Goal: Obtain resource: Download file/media

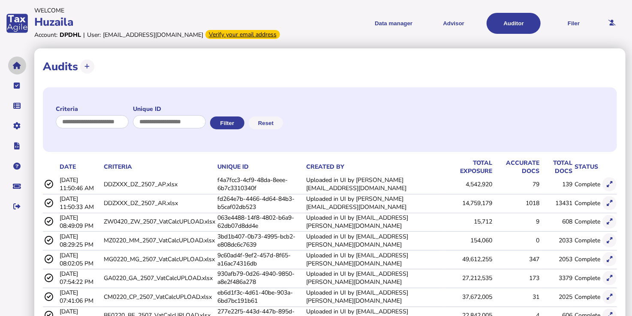
click at [19, 66] on icon "navigate application pages" at bounding box center [17, 66] width 8 height 0
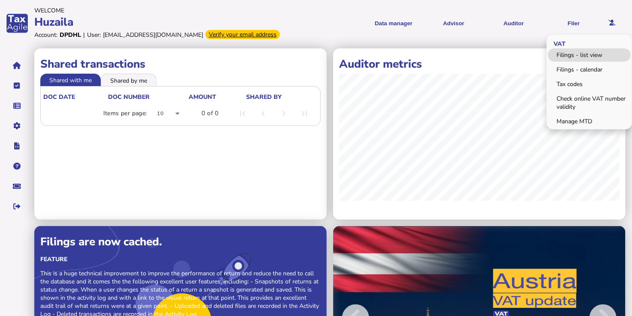
click at [578, 54] on link "Filings - list view" at bounding box center [589, 54] width 83 height 13
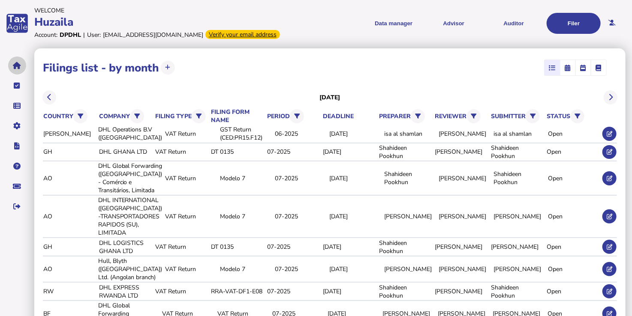
click at [17, 66] on icon "navigate application pages" at bounding box center [17, 66] width 8 height 0
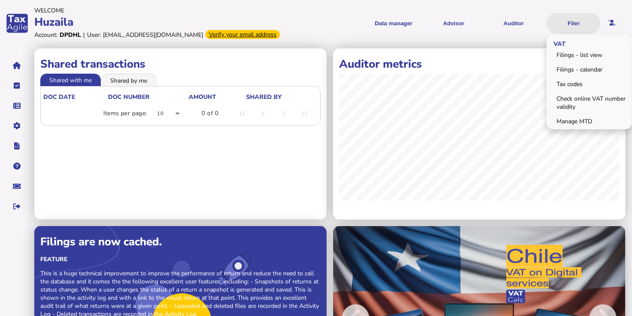
click at [573, 21] on button "Filer" at bounding box center [573, 23] width 54 height 21
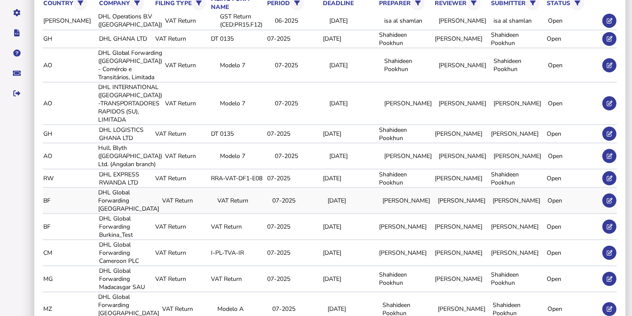
scroll to position [129, 0]
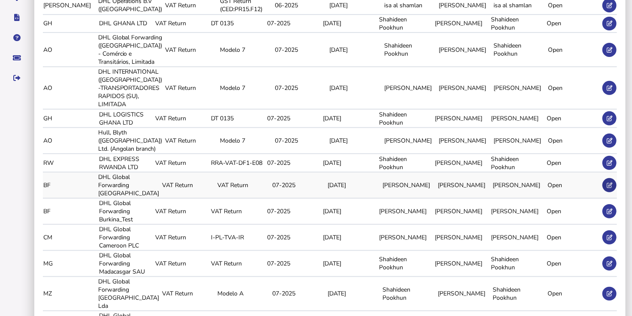
click at [612, 188] on icon at bounding box center [609, 186] width 6 height 6
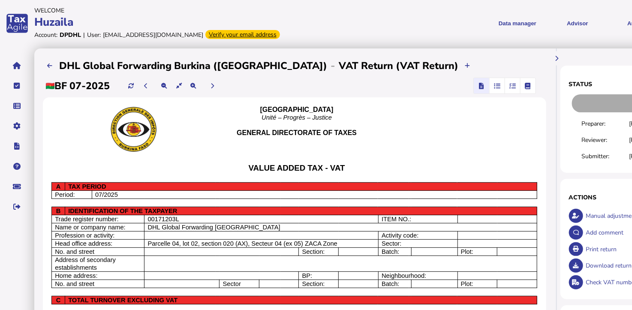
click at [525, 84] on span "button" at bounding box center [528, 85] width 14 height 15
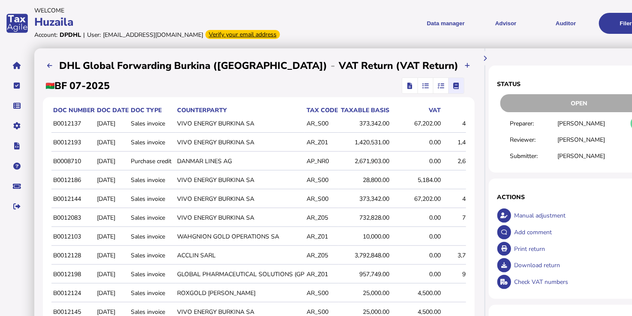
drag, startPoint x: 292, startPoint y: 169, endPoint x: 261, endPoint y: 162, distance: 32.4
click at [261, 162] on td "DANMAR LINES AG" at bounding box center [239, 162] width 129 height 18
drag, startPoint x: 261, startPoint y: 162, endPoint x: 566, endPoint y: 224, distance: 311.7
click at [566, 224] on div "Manual adjustment" at bounding box center [586, 215] width 149 height 17
select select "**********"
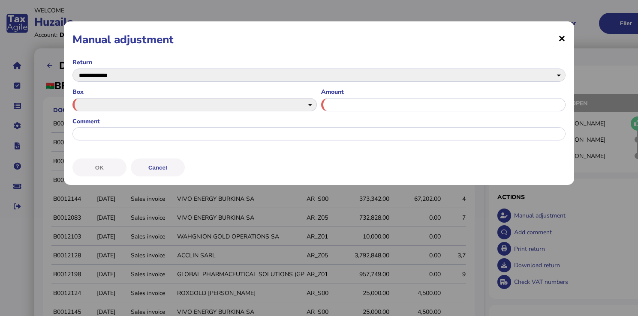
click at [0, 0] on span "×" at bounding box center [0, 0] width 0 height 0
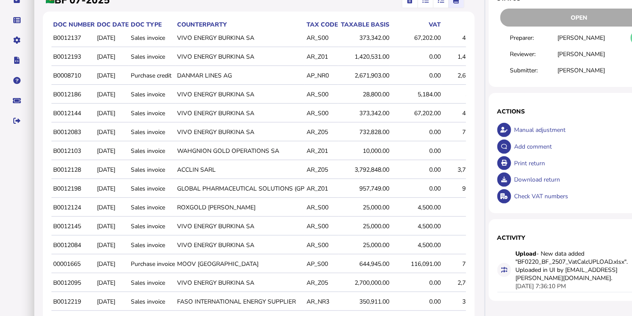
scroll to position [86, 0]
drag, startPoint x: 316, startPoint y: 166, endPoint x: 574, endPoint y: 189, distance: 259.0
click at [574, 189] on div "Check VAT numbers" at bounding box center [586, 196] width 149 height 17
click at [60, 186] on td "B0012198" at bounding box center [73, 189] width 44 height 18
click at [96, 177] on td "2025-07-01" at bounding box center [112, 170] width 34 height 18
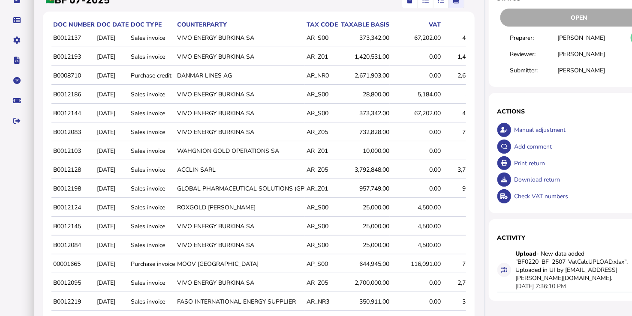
click at [512, 181] on div "Download return" at bounding box center [586, 179] width 149 height 17
click at [501, 179] on icon at bounding box center [504, 180] width 6 height 6
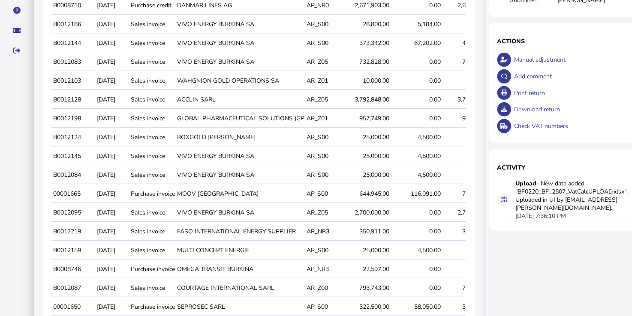
scroll to position [171, 0]
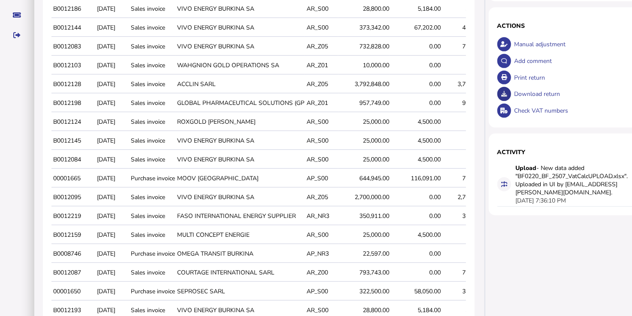
click at [497, 97] on button at bounding box center [504, 94] width 14 height 14
click at [512, 93] on div "Download return" at bounding box center [586, 94] width 149 height 17
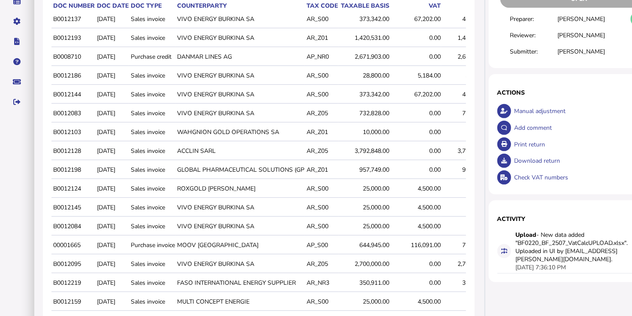
scroll to position [86, 0]
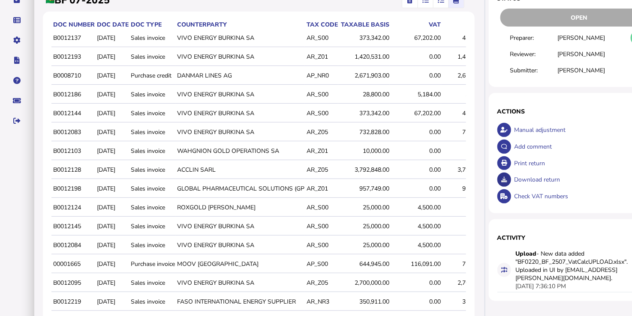
click at [497, 176] on button at bounding box center [504, 180] width 14 height 14
click at [497, 185] on button at bounding box center [504, 180] width 14 height 14
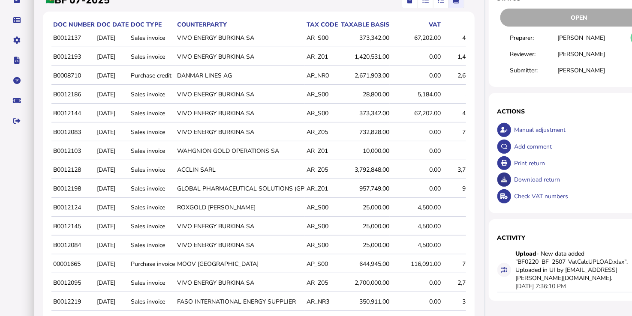
click at [497, 184] on button at bounding box center [504, 180] width 14 height 14
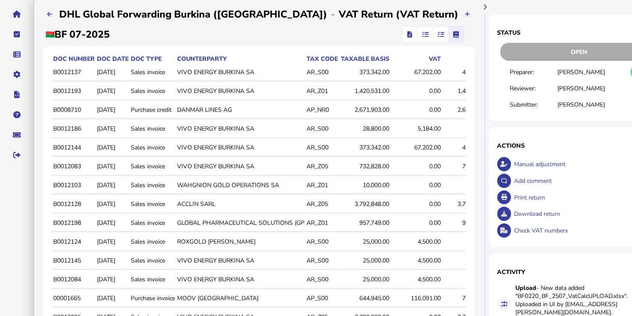
scroll to position [0, 0]
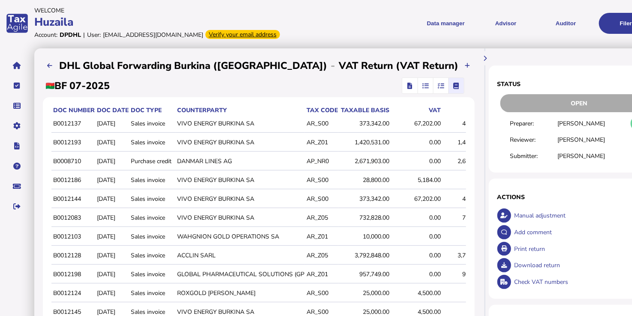
click at [512, 267] on div "Download return" at bounding box center [586, 265] width 149 height 17
click at [497, 267] on div "Download return" at bounding box center [579, 265] width 164 height 17
drag, startPoint x: 459, startPoint y: 267, endPoint x: 453, endPoint y: 267, distance: 6.9
click at [501, 267] on icon at bounding box center [504, 266] width 6 height 6
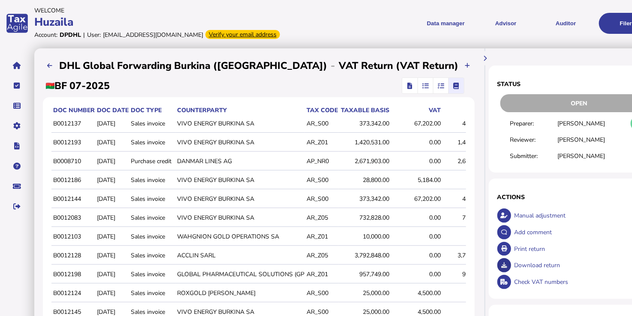
click at [501, 267] on icon at bounding box center [504, 266] width 6 height 6
drag, startPoint x: 453, startPoint y: 267, endPoint x: 516, endPoint y: 303, distance: 73.4
click at [516, 303] on div "Status Open Preparer: Huzaila Khadaroo Reviewer: Colin Fernandes Submitter: Huz…" at bounding box center [579, 226] width 181 height 321
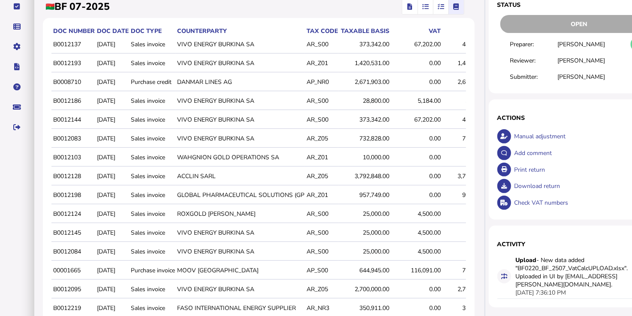
scroll to position [214, 0]
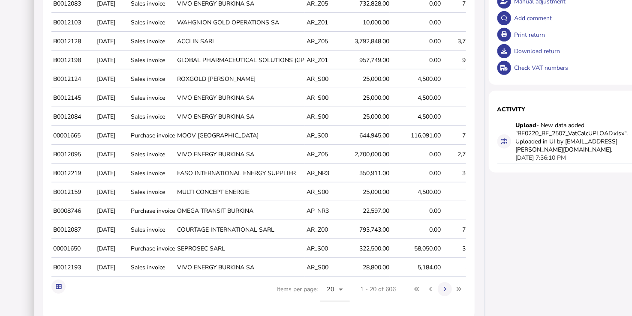
drag, startPoint x: 310, startPoint y: 235, endPoint x: 277, endPoint y: 242, distance: 33.7
click at [279, 231] on td "COURTAGE INTERNATIONAL SARL" at bounding box center [239, 230] width 129 height 18
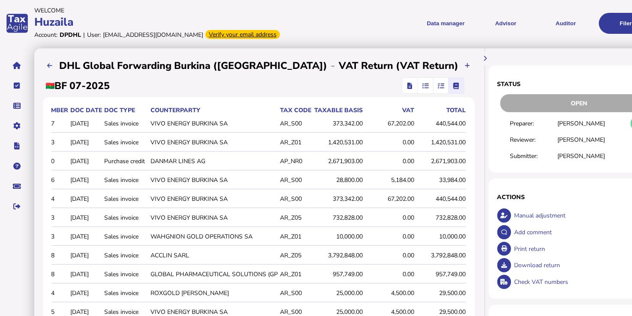
scroll to position [0, 81]
click at [278, 188] on td "AR_S00" at bounding box center [294, 180] width 33 height 18
click at [437, 86] on icon "button" at bounding box center [440, 86] width 6 height 0
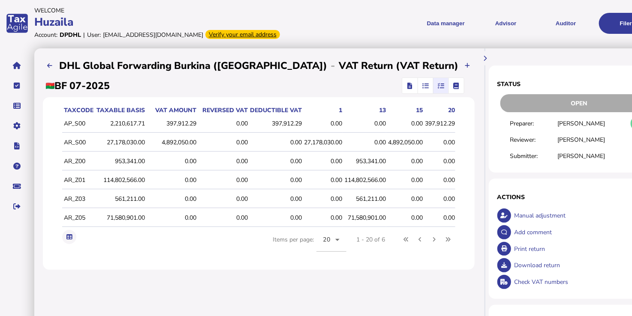
click at [422, 86] on icon "button" at bounding box center [425, 86] width 6 height 0
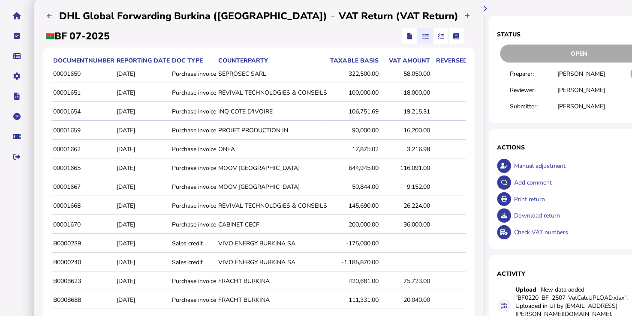
scroll to position [0, 0]
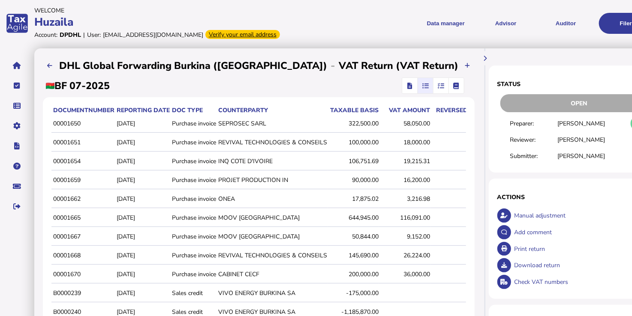
click at [449, 87] on span "button" at bounding box center [456, 85] width 14 height 15
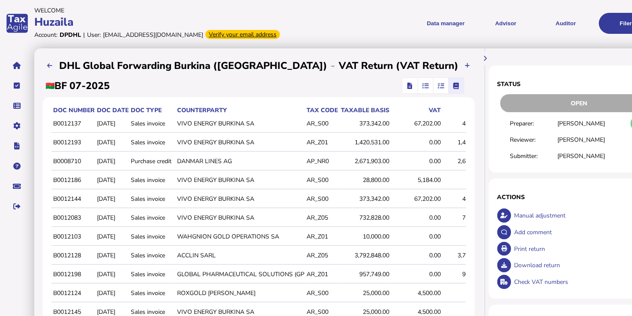
drag, startPoint x: 252, startPoint y: 161, endPoint x: 235, endPoint y: 164, distance: 17.8
click at [235, 164] on td "DANMAR LINES AG" at bounding box center [239, 162] width 129 height 18
click at [512, 266] on div "Download return" at bounding box center [586, 265] width 149 height 17
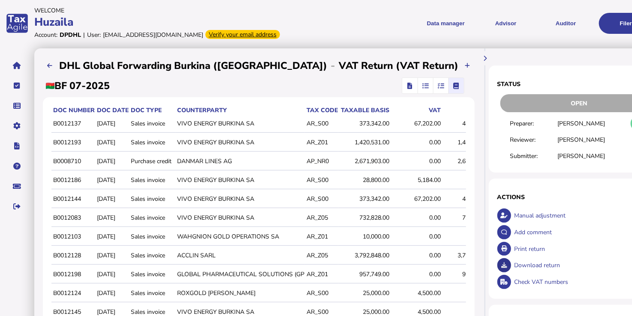
drag, startPoint x: 471, startPoint y: 266, endPoint x: 448, endPoint y: 261, distance: 23.5
click at [497, 261] on button at bounding box center [504, 265] width 14 height 14
click at [497, 262] on button at bounding box center [504, 265] width 14 height 14
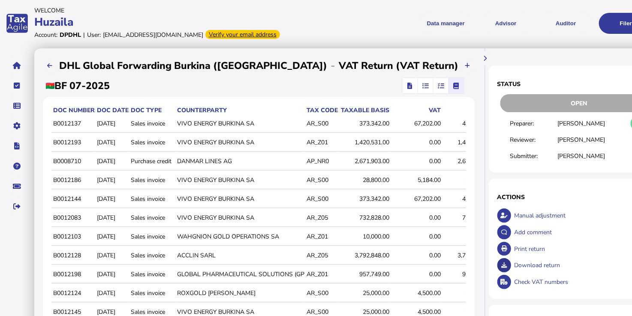
click at [497, 262] on button at bounding box center [504, 265] width 14 height 14
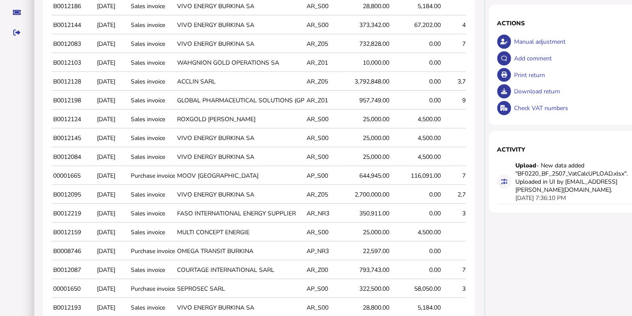
scroll to position [70, 0]
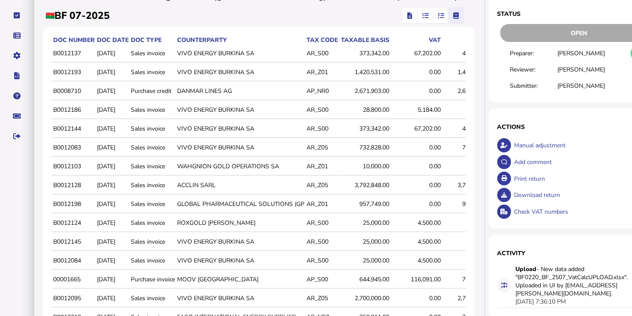
drag, startPoint x: 328, startPoint y: 234, endPoint x: 295, endPoint y: 210, distance: 41.1
click at [295, 210] on td "GLOBAL PHARMACEUTICAL SOLUTIONS (GP" at bounding box center [239, 204] width 129 height 18
click at [512, 198] on div "Download return" at bounding box center [586, 195] width 149 height 17
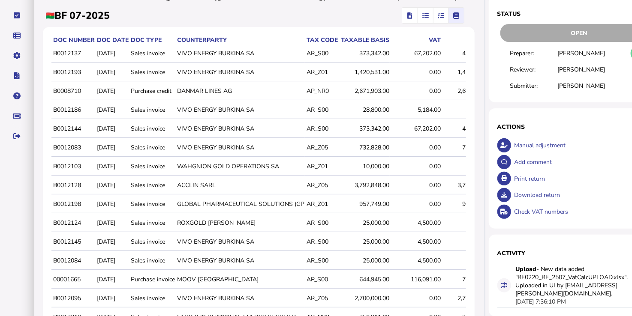
click at [512, 198] on div "Download return" at bounding box center [586, 195] width 149 height 17
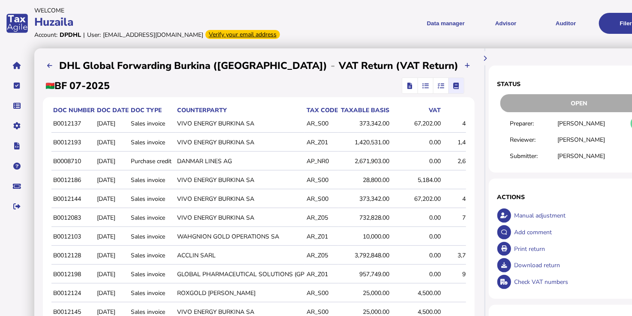
click at [548, 252] on div "Print return" at bounding box center [586, 249] width 149 height 17
click at [180, 158] on td "DANMAR LINES AG" at bounding box center [239, 162] width 129 height 18
click at [133, 129] on td "Sales invoice" at bounding box center [152, 124] width 46 height 18
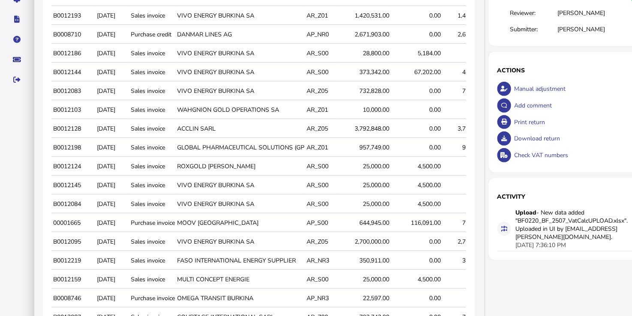
scroll to position [129, 0]
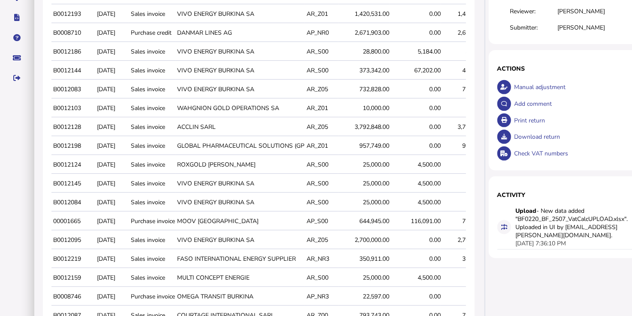
click at [398, 265] on td "0.00" at bounding box center [415, 259] width 51 height 18
click at [412, 223] on div "116,091.00" at bounding box center [415, 221] width 49 height 8
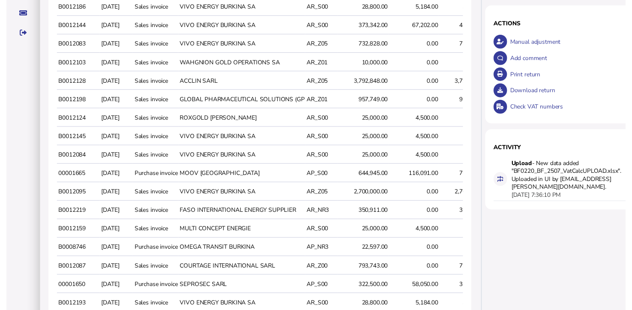
scroll to position [0, 0]
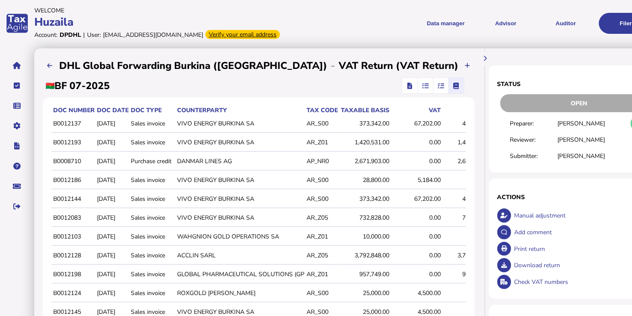
click at [403, 82] on span "button" at bounding box center [409, 85] width 12 height 15
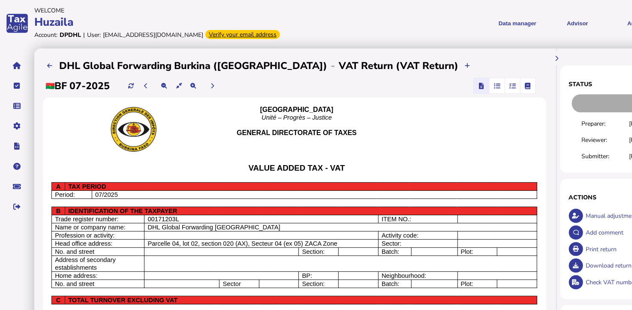
click at [500, 86] on icon "button" at bounding box center [497, 86] width 6 height 0
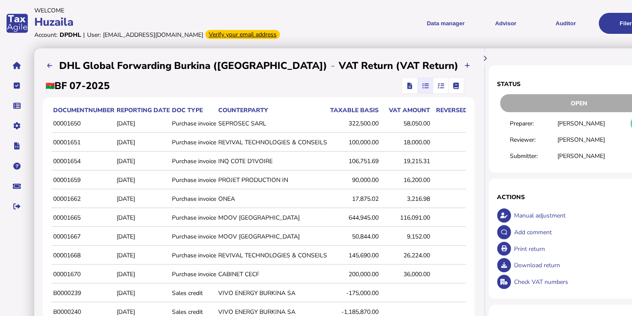
click at [449, 93] on span "button" at bounding box center [456, 85] width 14 height 15
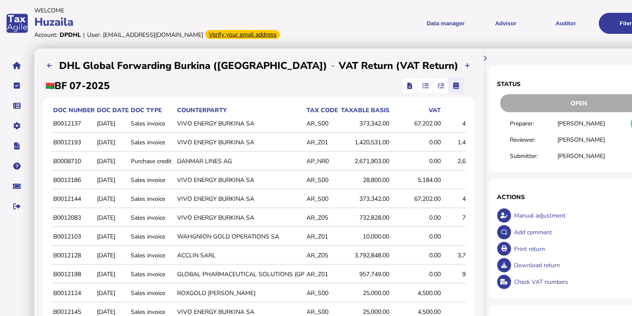
drag, startPoint x: 244, startPoint y: 112, endPoint x: 178, endPoint y: 117, distance: 65.8
click at [178, 117] on table "Doc number Doc date Doc type Counterparty Tax code Taxable basis VAT Total B001…" at bounding box center [271, 299] width 441 height 386
drag, startPoint x: 178, startPoint y: 117, endPoint x: 241, endPoint y: 138, distance: 65.9
drag, startPoint x: 241, startPoint y: 138, endPoint x: 417, endPoint y: 153, distance: 177.2
click at [417, 153] on div "Doc number Doc date Doc type Counterparty Tax code Taxable basis VAT Total B001…" at bounding box center [259, 315] width 432 height 437
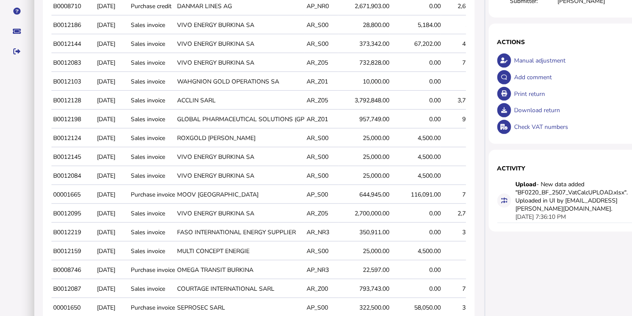
scroll to position [242, 0]
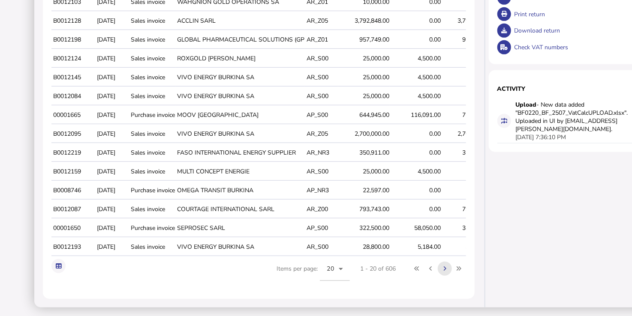
click at [438, 272] on button at bounding box center [445, 269] width 14 height 14
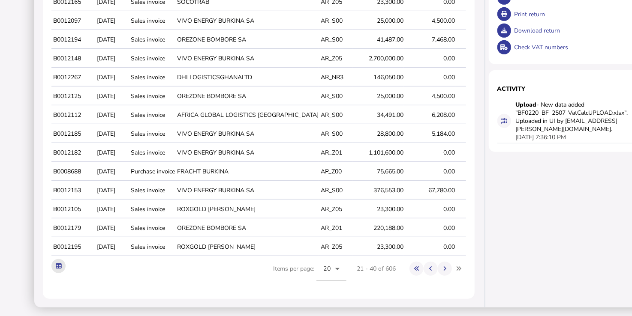
click at [61, 264] on button at bounding box center [58, 266] width 14 height 14
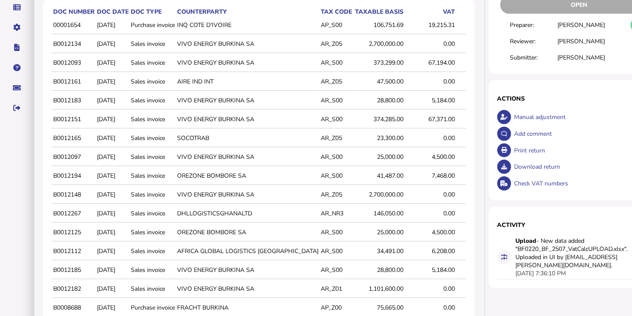
scroll to position [0, 0]
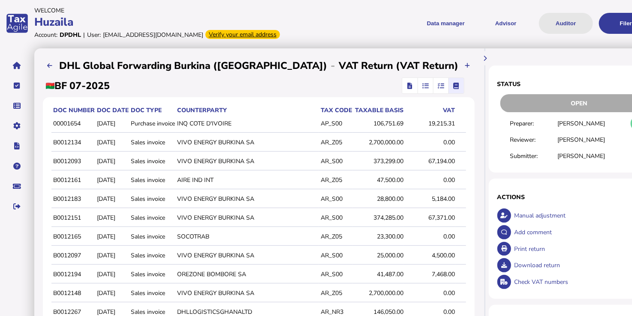
click at [539, 22] on button "Auditor" at bounding box center [566, 23] width 54 height 21
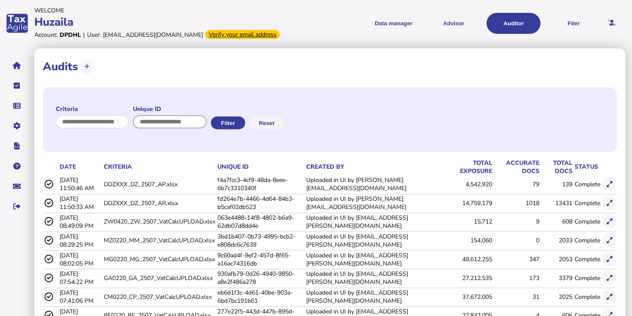
click at [204, 123] on input "input" at bounding box center [170, 121] width 74 height 13
click at [354, 109] on div "Criteria Unique ID Filter Reset" at bounding box center [330, 119] width 574 height 65
click at [86, 121] on input "input" at bounding box center [93, 121] width 74 height 13
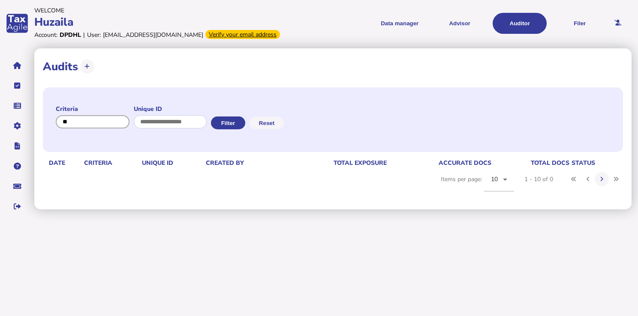
type input "*"
click at [244, 126] on button "Filter" at bounding box center [227, 123] width 34 height 13
click at [278, 122] on button "Reset" at bounding box center [266, 123] width 34 height 13
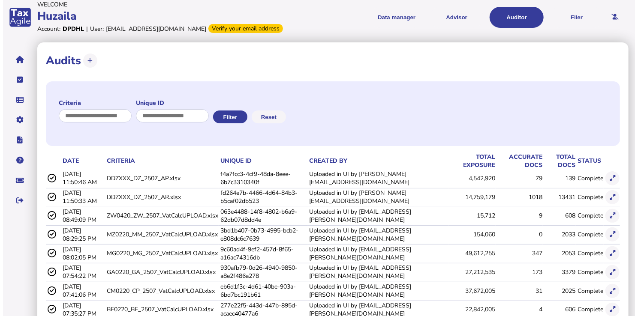
scroll to position [43, 0]
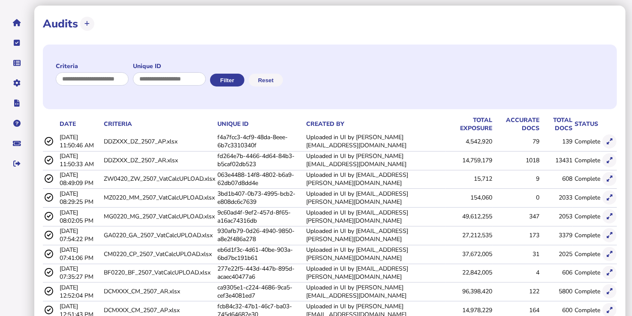
click at [175, 275] on td "BF0220_BF_2507_VatCalcUPLOAD.xlsx" at bounding box center [159, 273] width 114 height 18
click at [611, 271] on icon at bounding box center [609, 273] width 6 height 6
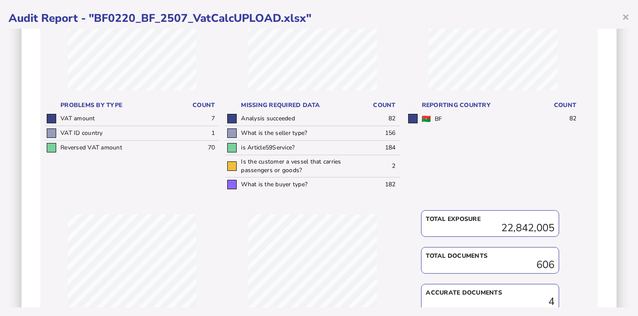
scroll to position [335, 0]
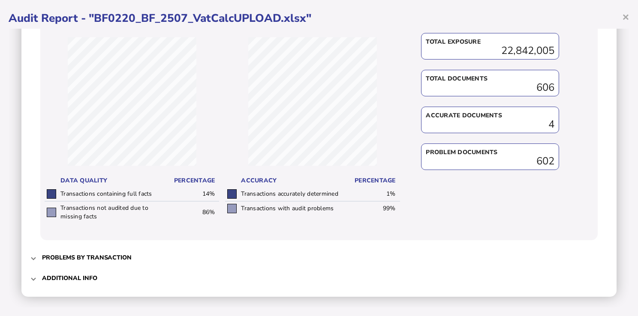
click at [104, 261] on span "Problems by transaction" at bounding box center [319, 258] width 555 height 20
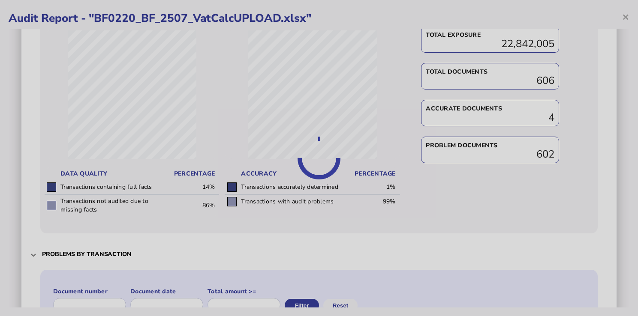
scroll to position [0, 0]
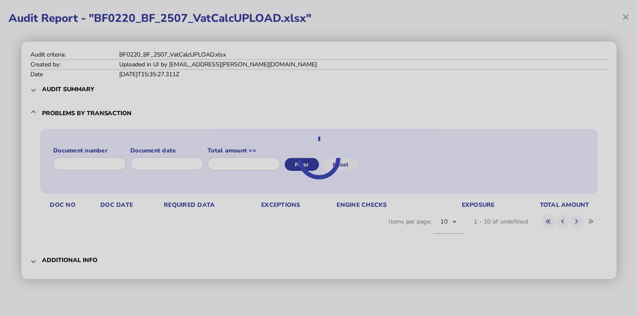
click at [75, 267] on div at bounding box center [319, 158] width 638 height 316
click at [77, 262] on div at bounding box center [319, 158] width 638 height 316
click at [69, 261] on div at bounding box center [319, 158] width 638 height 316
click at [57, 263] on div at bounding box center [319, 158] width 638 height 316
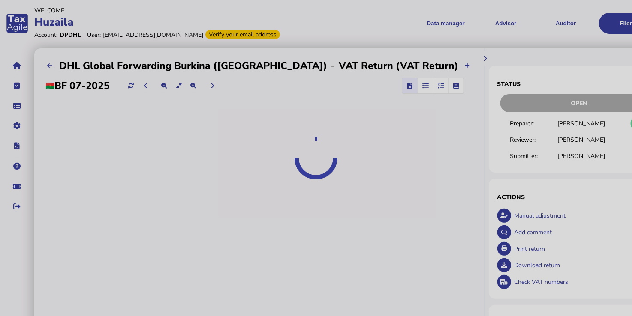
click at [511, 23] on div at bounding box center [316, 158] width 632 height 316
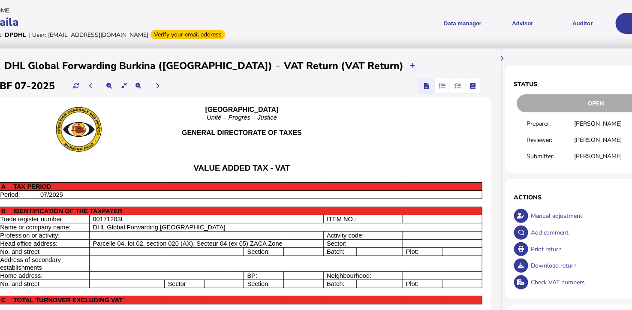
scroll to position [0, 64]
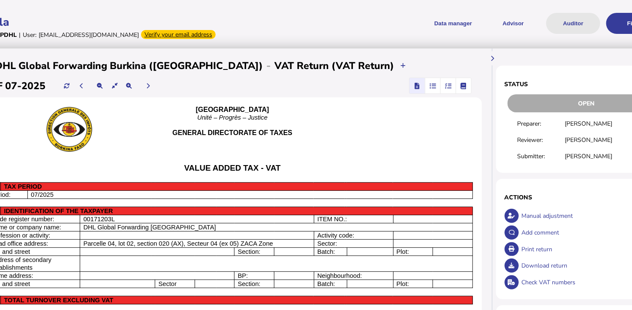
click at [574, 21] on button "Auditor" at bounding box center [573, 23] width 54 height 21
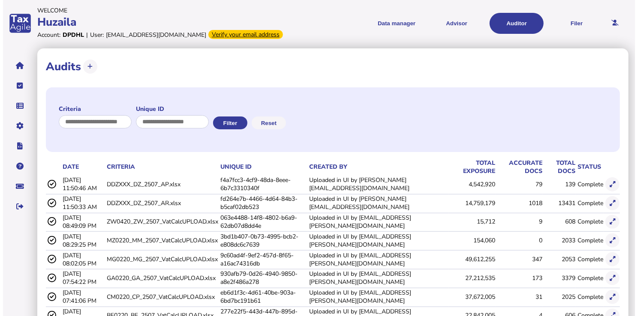
scroll to position [43, 0]
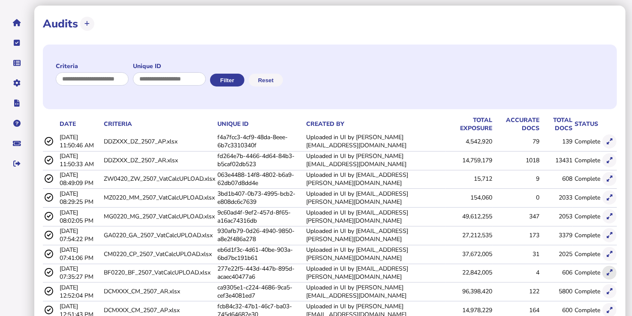
click at [608, 274] on icon at bounding box center [609, 273] width 6 height 6
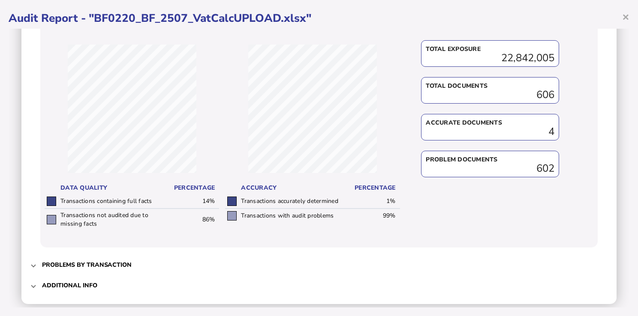
scroll to position [335, 0]
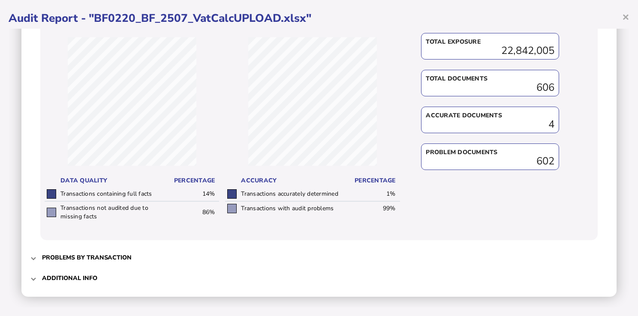
click at [102, 281] on span "Additional info" at bounding box center [319, 278] width 555 height 20
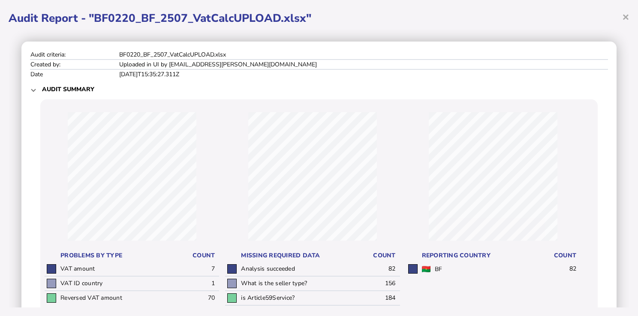
scroll to position [0, 0]
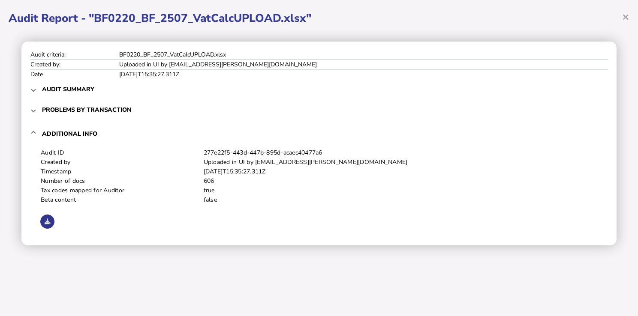
click at [44, 222] on button at bounding box center [47, 222] width 14 height 14
click at [365, 253] on div "Audit criteria: BF0220_BF_2507_VatCalcUPLOAD.xlsx Created by: Uploaded in UI by…" at bounding box center [319, 144] width 621 height 230
click at [63, 115] on span "Problems by transaction" at bounding box center [319, 110] width 555 height 20
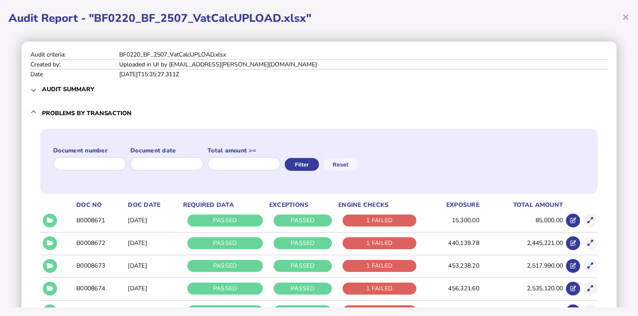
click at [67, 90] on h3 "Audit summary" at bounding box center [68, 89] width 52 height 8
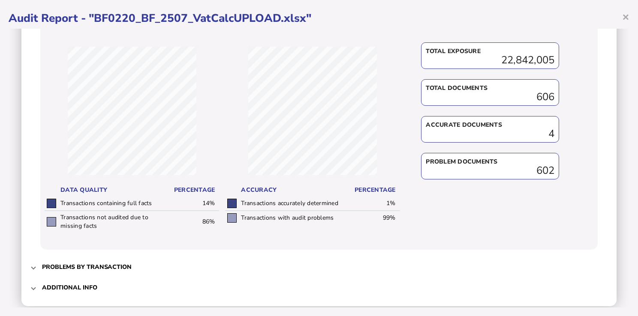
scroll to position [335, 0]
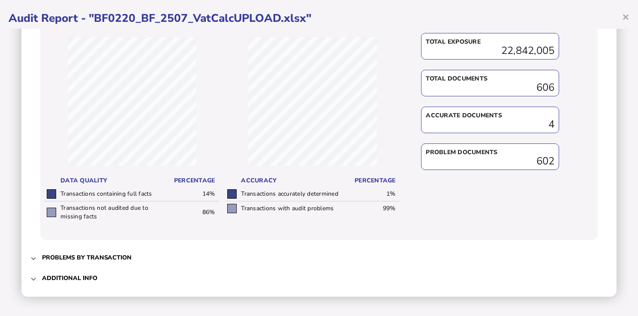
click at [131, 256] on span "Problems by transaction" at bounding box center [319, 258] width 555 height 20
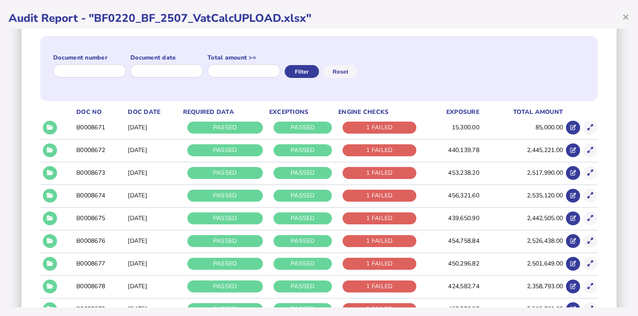
scroll to position [0, 0]
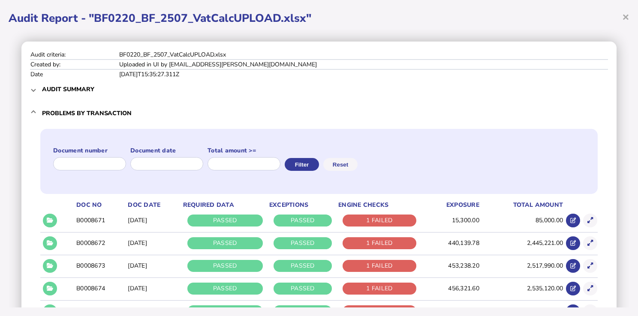
click at [35, 15] on h1 "Audit Report - "BF0220_BF_2507_VatCalcUPLOAD.xlsx"" at bounding box center [319, 18] width 621 height 15
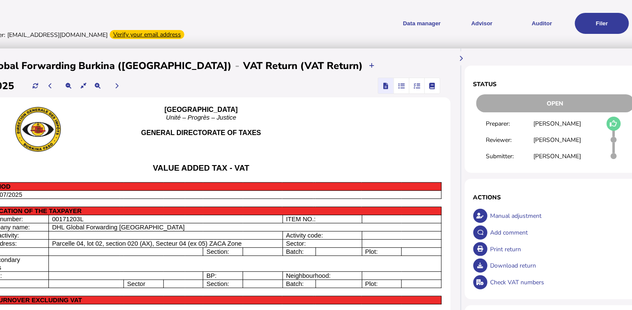
scroll to position [0, 108]
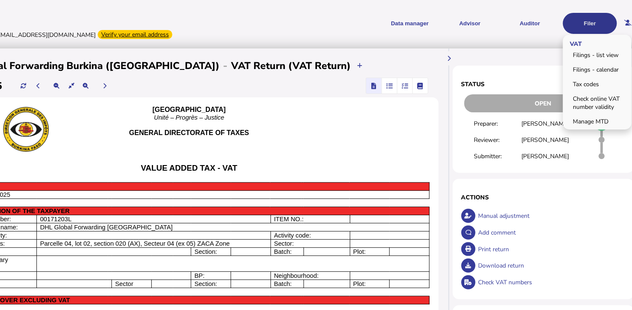
drag, startPoint x: 533, startPoint y: 25, endPoint x: 590, endPoint y: 26, distance: 57.4
click at [590, 26] on menu "Data manager VAT Transaction list Upload list Advisor VAT Advisor for VAT Check…" at bounding box center [445, 23] width 343 height 21
click at [588, 68] on link "Filings - calendar" at bounding box center [597, 69] width 66 height 13
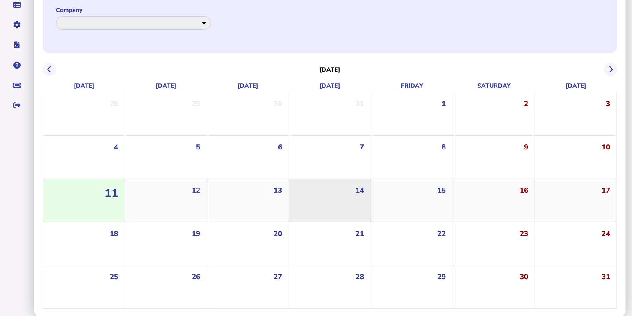
scroll to position [102, 0]
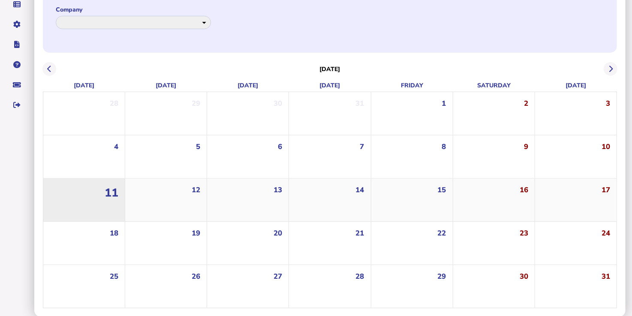
click at [89, 209] on div "11" at bounding box center [84, 199] width 79 height 41
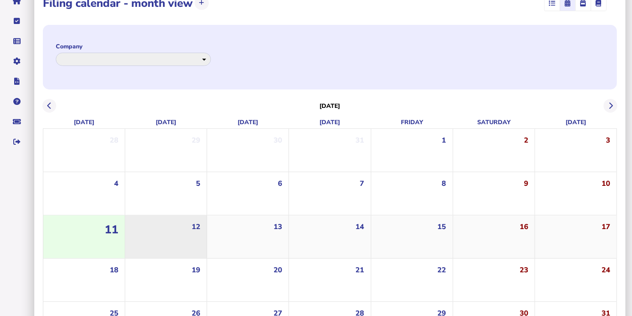
scroll to position [0, 0]
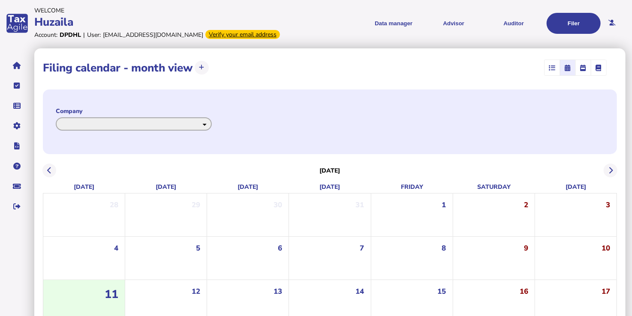
click at [212, 120] on select "**********" at bounding box center [134, 123] width 156 height 13
select select "**********"
click at [56, 117] on select "**********" at bounding box center [134, 123] width 156 height 13
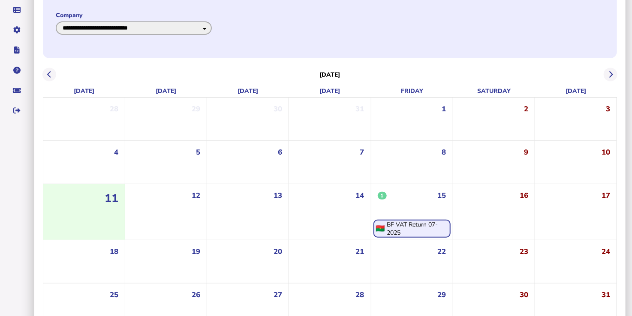
scroll to position [114, 0]
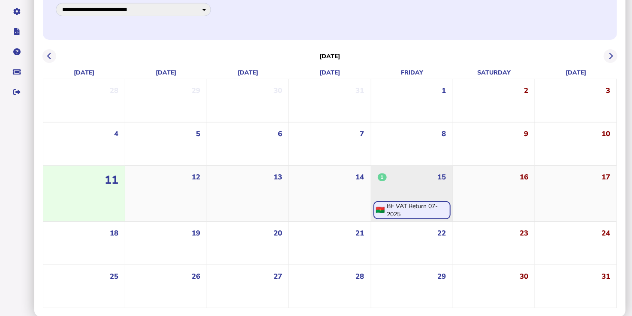
click at [417, 176] on div "1 15" at bounding box center [412, 182] width 79 height 33
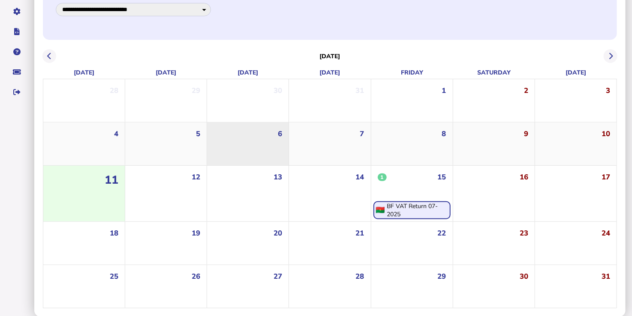
scroll to position [0, 0]
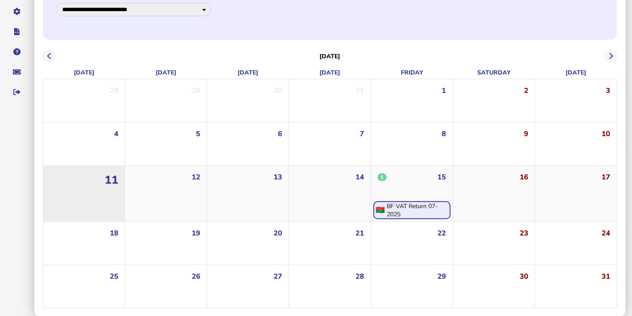
click at [115, 188] on div "11" at bounding box center [84, 193] width 79 height 54
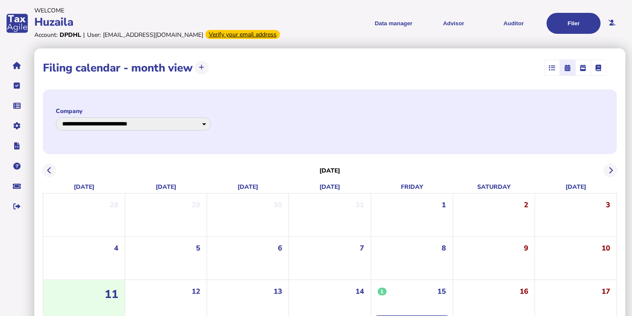
click at [582, 68] on icon "button" at bounding box center [583, 68] width 6 height 0
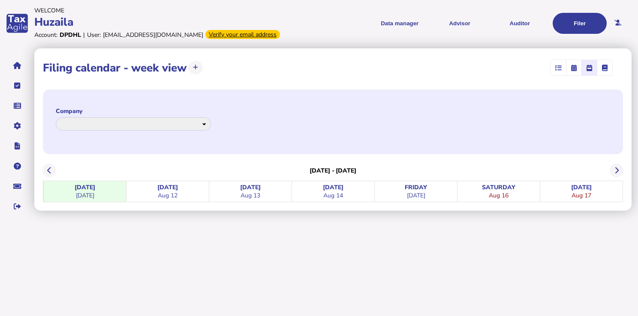
click at [604, 61] on span "button" at bounding box center [605, 67] width 14 height 15
select select
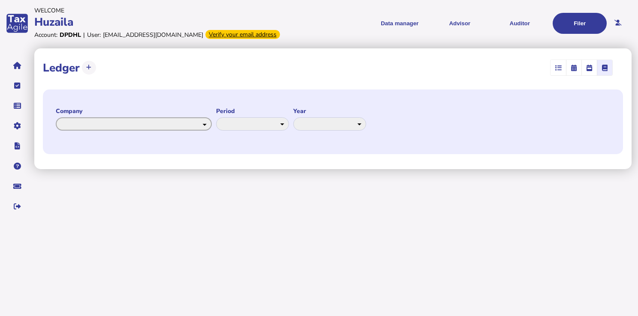
click at [212, 126] on select "**********" at bounding box center [134, 123] width 156 height 13
select select "**********"
click at [56, 117] on select "**********" at bounding box center [134, 123] width 156 height 13
click at [288, 128] on select "** ** ** ** ******* ******** ***** ***** *** **** **** ****** ********* *******…" at bounding box center [251, 123] width 73 height 13
select select "*"
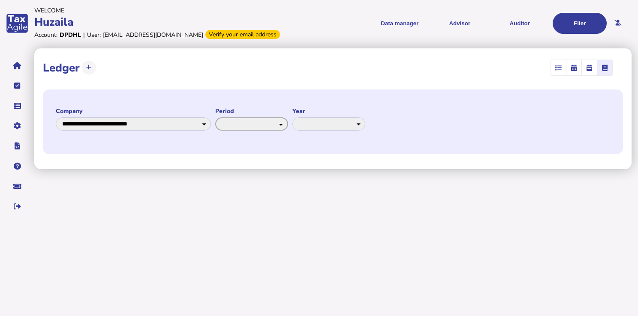
click at [288, 117] on select "** ** ** ** ******* ******** ***** ***** *** **** **** ****** ********* *******…" at bounding box center [251, 123] width 73 height 13
click at [365, 127] on select "**** **** **** ****" at bounding box center [328, 123] width 73 height 13
select select "****"
click at [365, 117] on select "**** **** **** ****" at bounding box center [328, 123] width 73 height 13
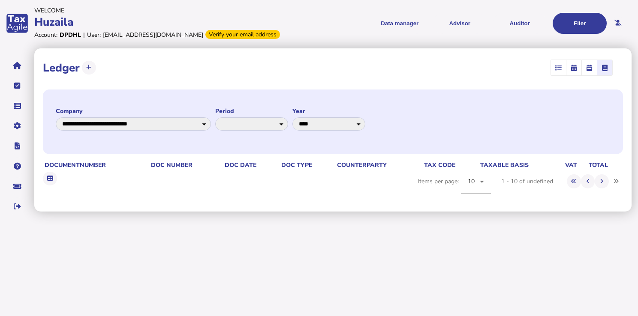
click at [470, 129] on div "**********" at bounding box center [333, 122] width 580 height 65
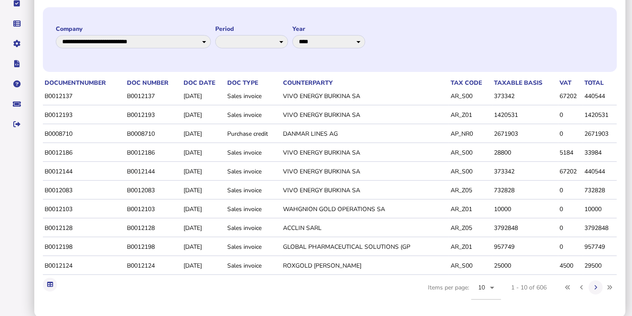
scroll to position [84, 0]
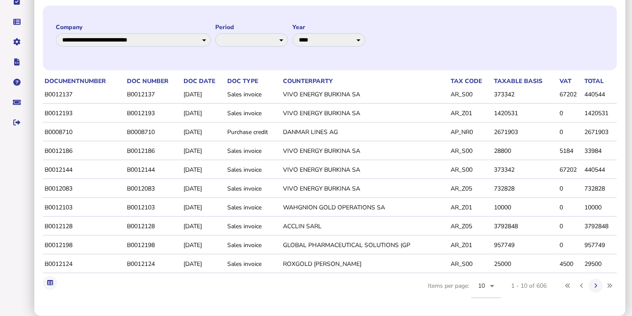
click at [43, 280] on button at bounding box center [50, 283] width 14 height 14
click at [394, 59] on div "**********" at bounding box center [330, 38] width 574 height 65
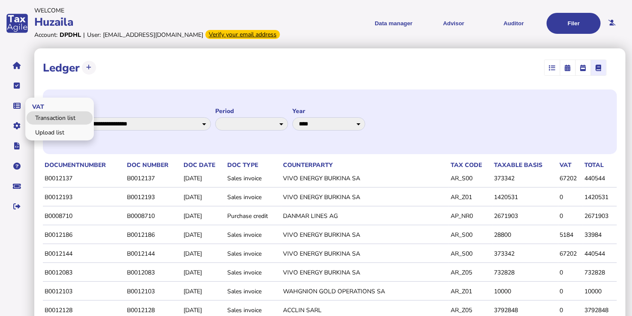
click at [45, 118] on link "Transaction list" at bounding box center [60, 117] width 66 height 13
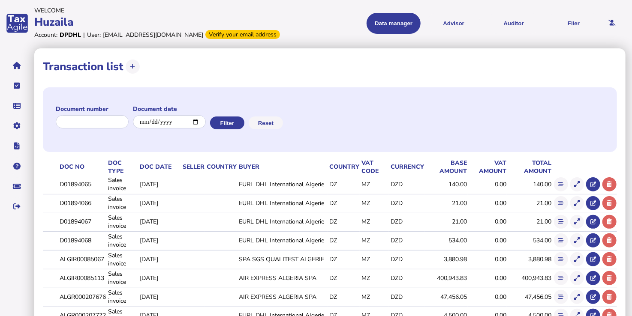
click at [326, 84] on div "**********" at bounding box center [329, 226] width 591 height 357
click at [24, 63] on button "navigate application pages" at bounding box center [17, 66] width 18 height 18
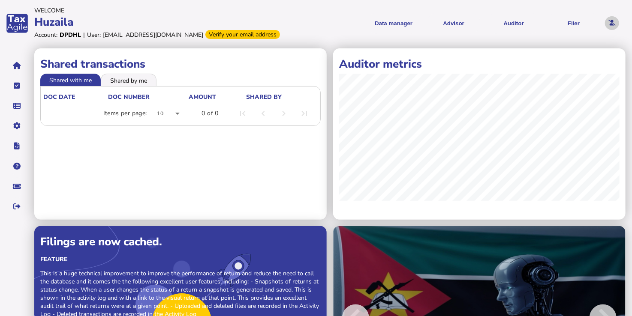
click at [610, 26] on button at bounding box center [612, 23] width 14 height 14
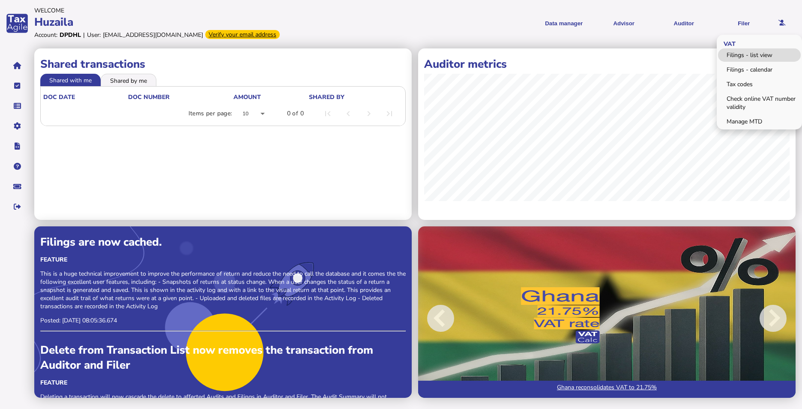
click at [637, 55] on link "Filings - list view" at bounding box center [759, 54] width 83 height 13
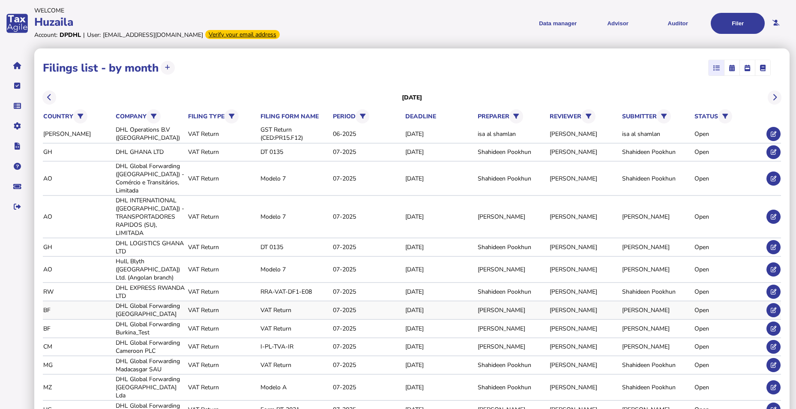
click at [528, 301] on div "BF DHL Global Forwarding Burkina VAT Return VAT Return 07-2025 Aug 15, 2025 Huz…" at bounding box center [404, 309] width 722 height 17
click at [637, 306] on div "Open" at bounding box center [729, 310] width 69 height 8
click at [637, 307] on icon at bounding box center [774, 310] width 6 height 6
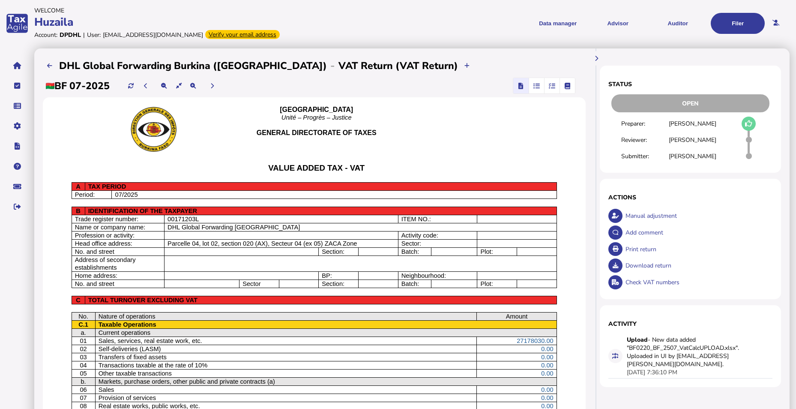
click at [538, 81] on span "button" at bounding box center [537, 85] width 14 height 15
click at [537, 86] on icon "button" at bounding box center [537, 86] width 6 height 0
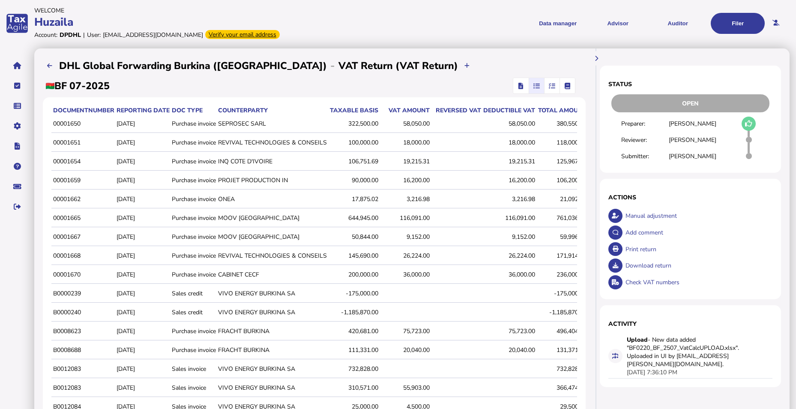
click at [553, 86] on icon "button" at bounding box center [552, 86] width 6 height 0
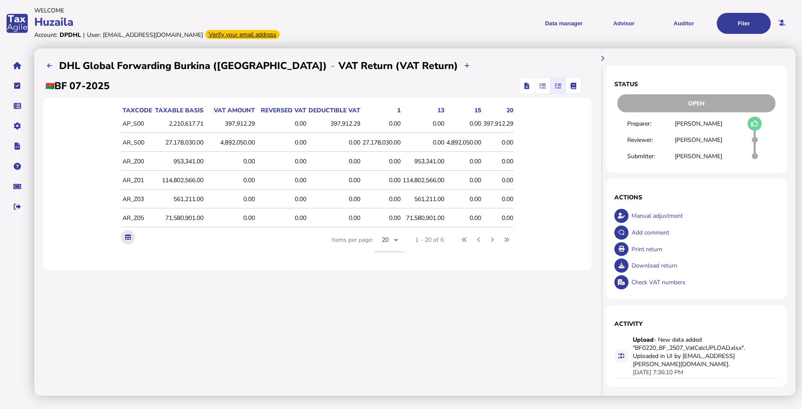
click at [129, 237] on button at bounding box center [128, 237] width 14 height 14
